Goal: Information Seeking & Learning: Learn about a topic

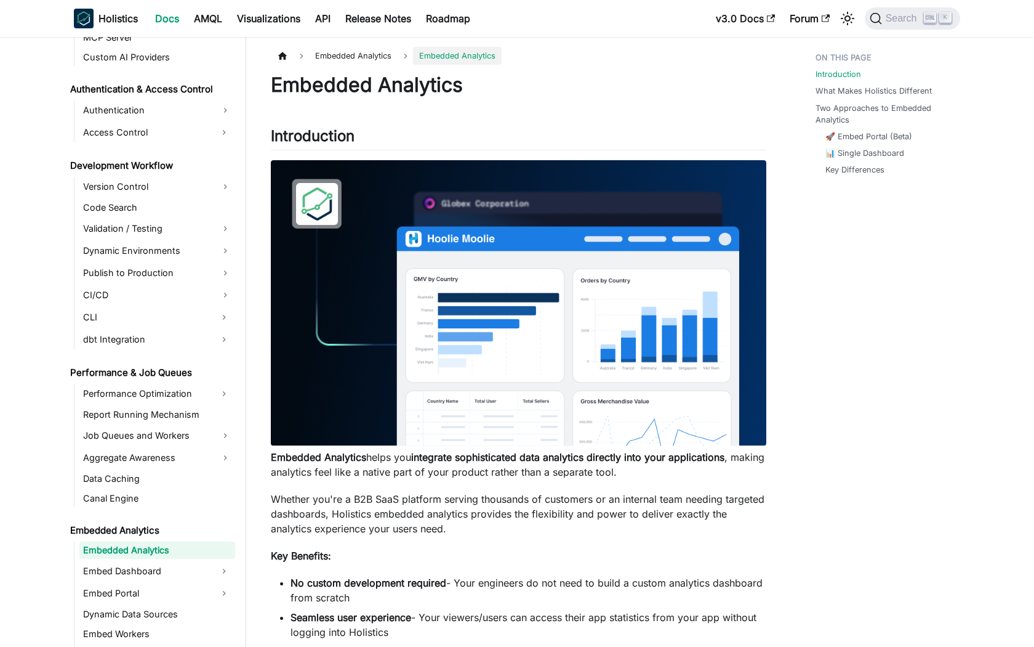
scroll to position [855, 0]
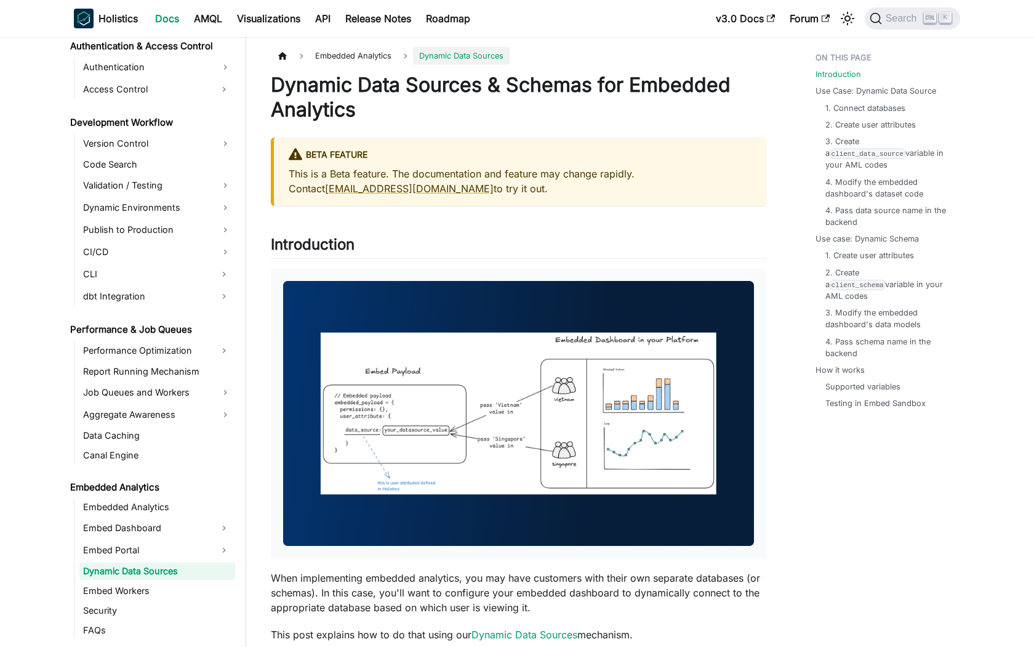
scroll to position [919, 0]
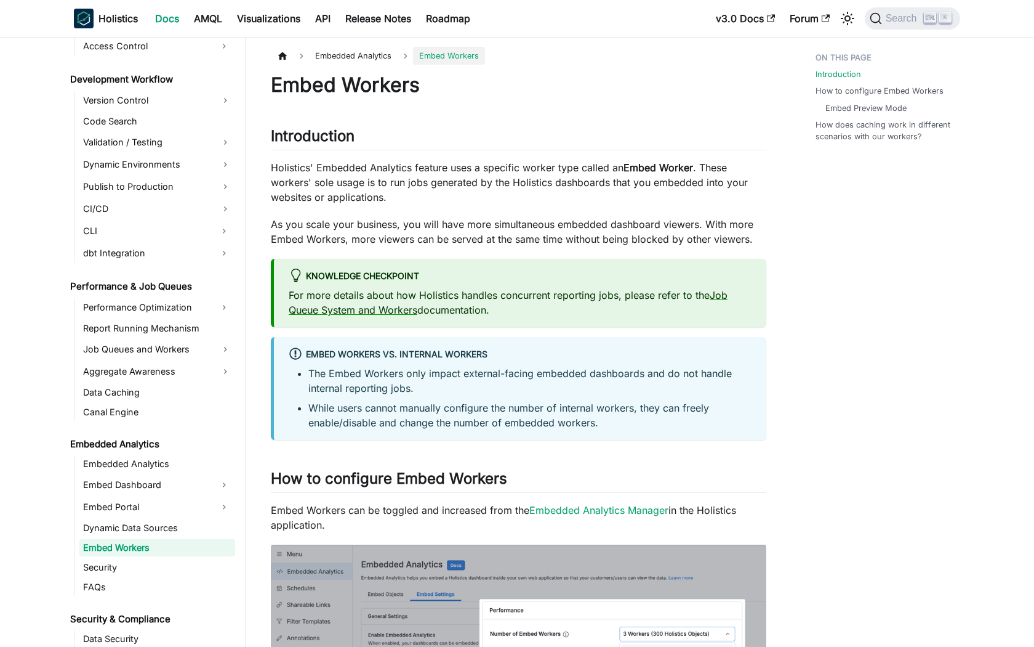
scroll to position [938, 0]
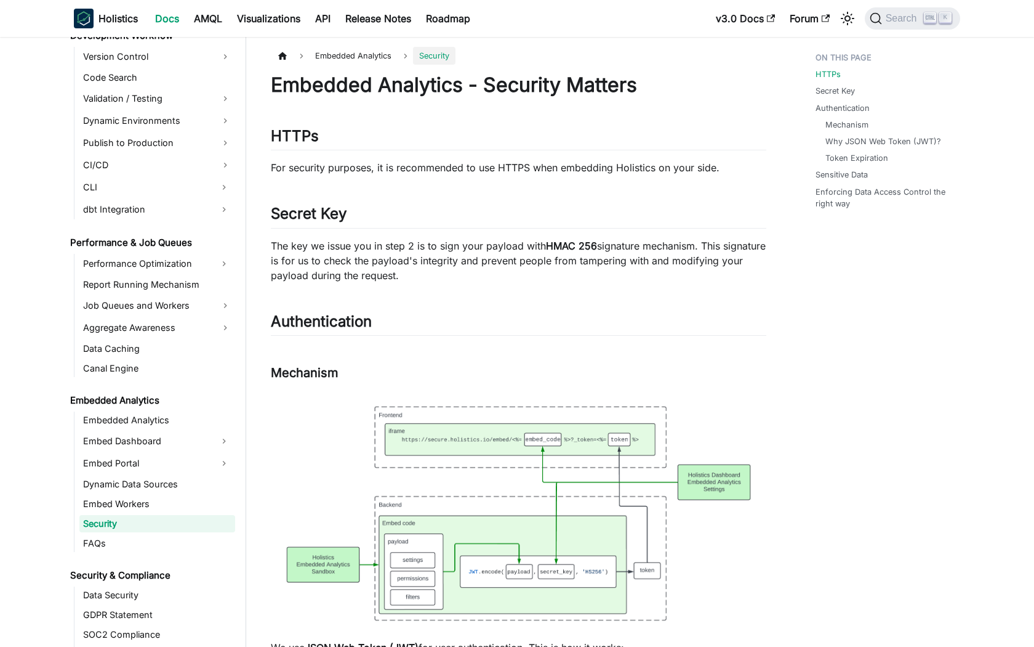
scroll to position [958, 0]
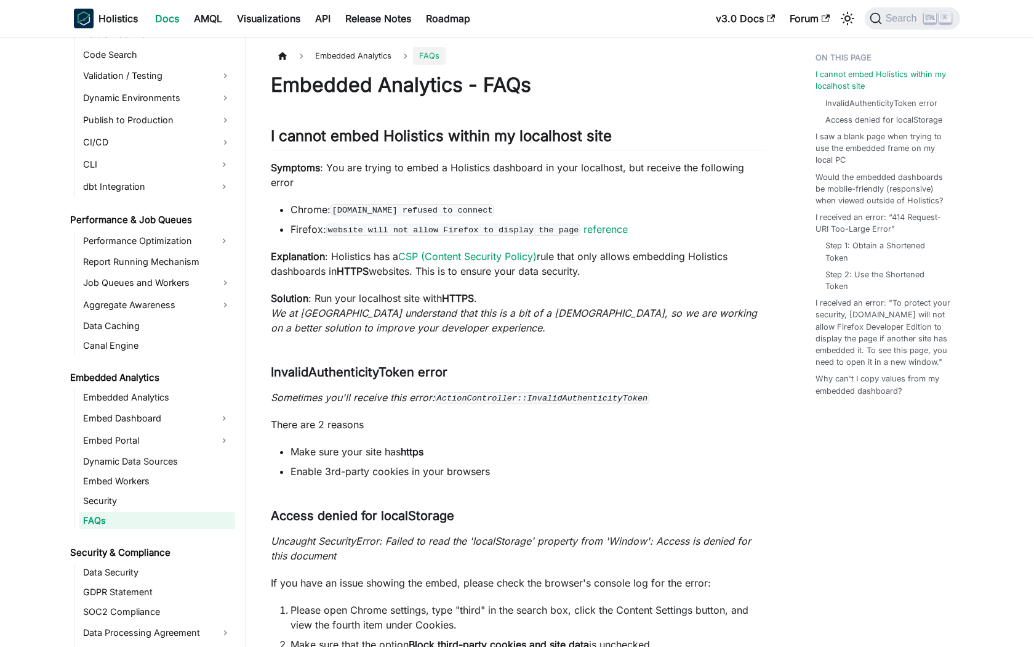
scroll to position [978, 0]
